Goal: Information Seeking & Learning: Find specific fact

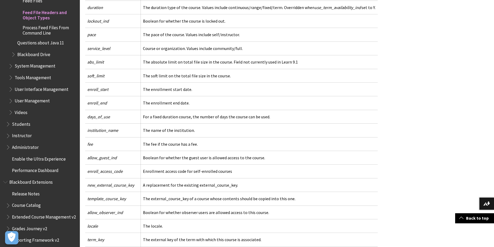
scroll to position [417, 0]
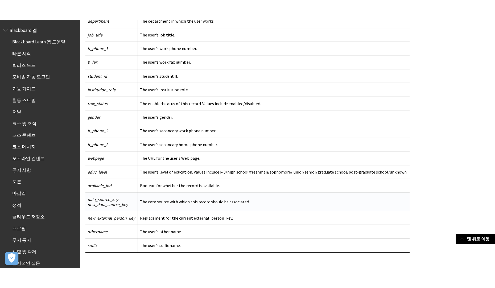
scroll to position [2974, 0]
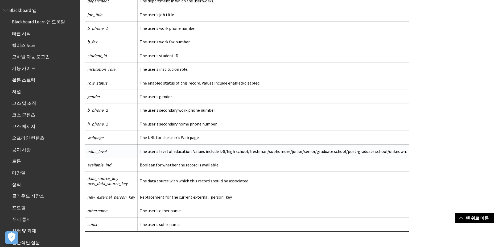
click at [391, 147] on td "The user's level of education. Values include k-8/high school/freshman/sophomor…" at bounding box center [273, 151] width 271 height 14
drag, startPoint x: 85, startPoint y: 197, endPoint x: 134, endPoint y: 199, distance: 48.7
click at [134, 199] on td "new_external_person_key" at bounding box center [111, 197] width 52 height 14
copy span "new_external_person_key"
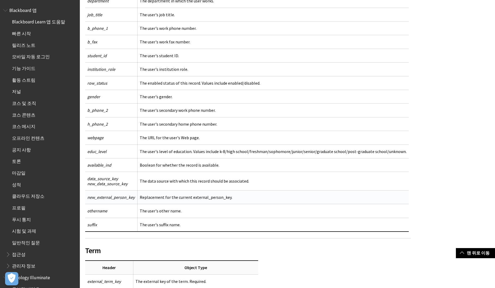
click at [129, 200] on td "new_external_person_key" at bounding box center [111, 197] width 52 height 14
drag, startPoint x: 135, startPoint y: 198, endPoint x: 88, endPoint y: 198, distance: 47.4
click at [88, 198] on td "new_external_person_key" at bounding box center [111, 197] width 52 height 14
copy span "new_external_person_key"
